Goal: Task Accomplishment & Management: Manage account settings

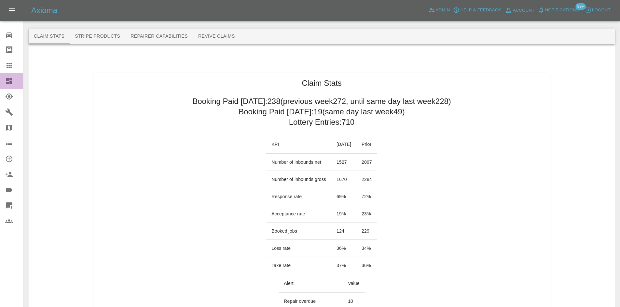
click at [2, 81] on link "Dashboard" at bounding box center [11, 81] width 23 height 16
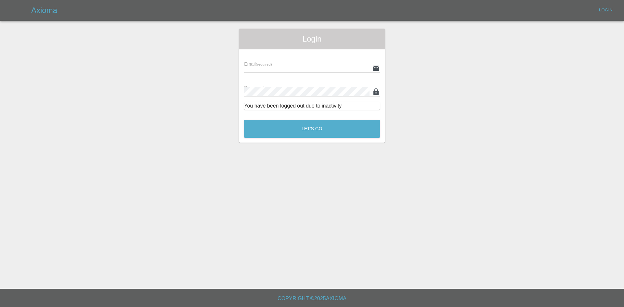
type input "[PERSON_NAME][EMAIL_ADDRESS][PERSON_NAME][DOMAIN_NAME]"
click at [302, 131] on button "Let's Go" at bounding box center [312, 129] width 136 height 18
